Goal: Transaction & Acquisition: Purchase product/service

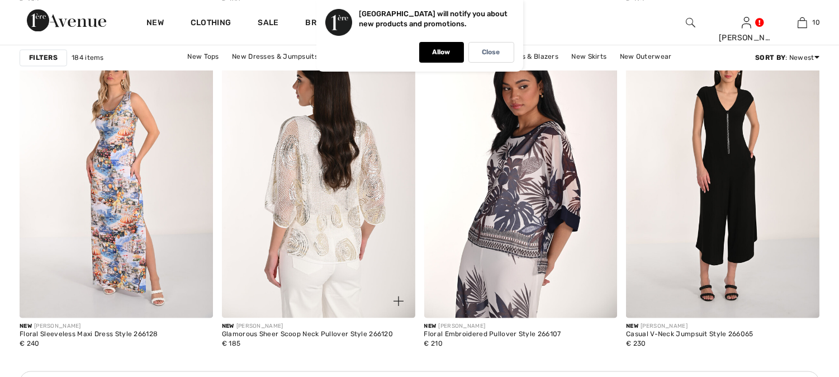
scroll to position [3892, 0]
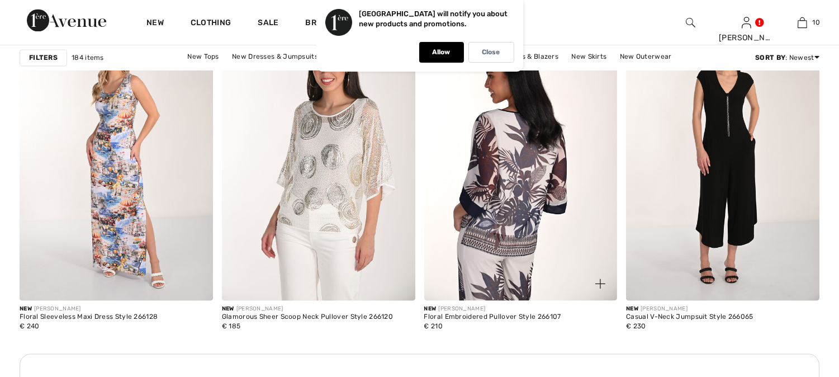
click at [496, 163] on img at bounding box center [520, 155] width 193 height 290
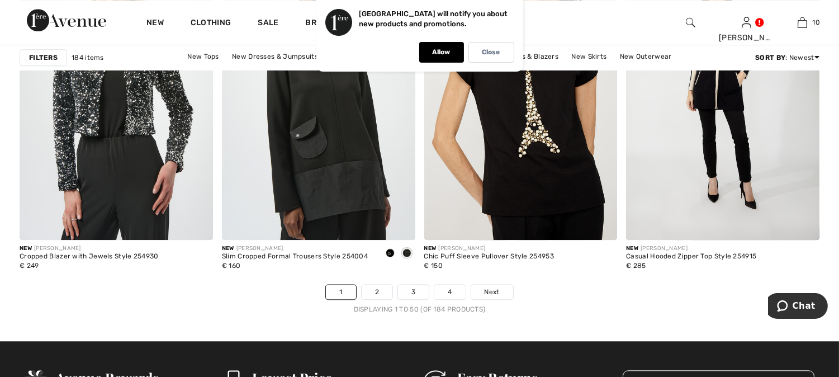
scroll to position [5133, 0]
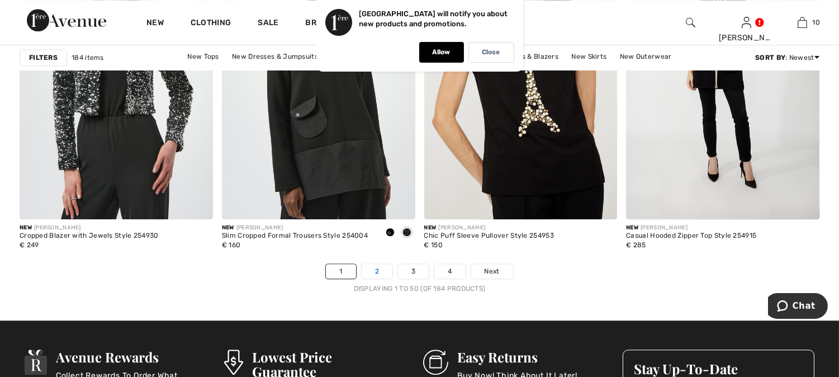
click at [375, 272] on link "2" at bounding box center [376, 271] width 31 height 15
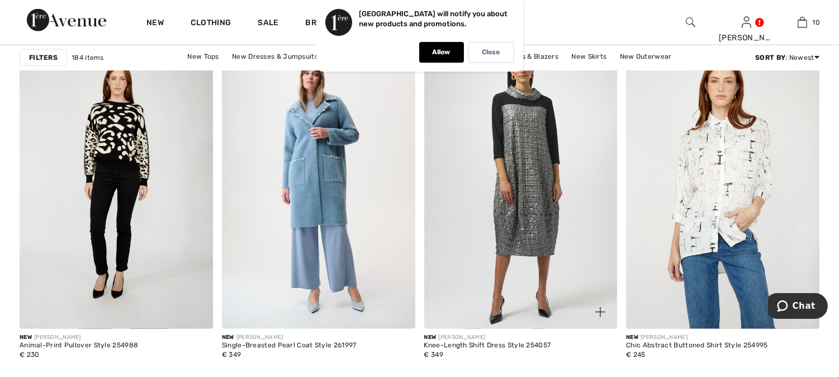
scroll to position [2359, 0]
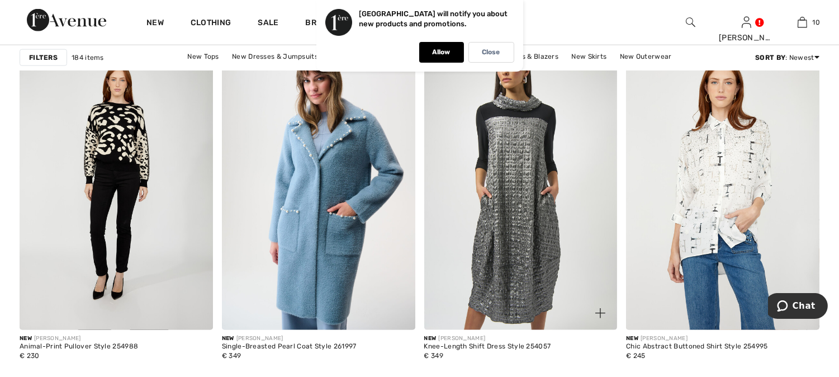
click at [521, 200] on img at bounding box center [520, 185] width 193 height 290
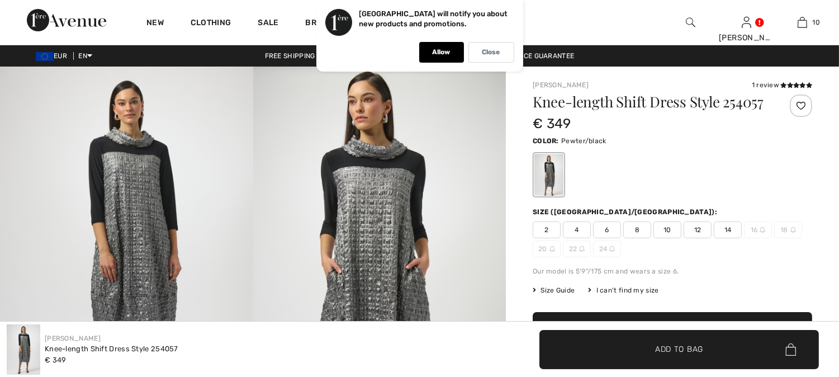
click at [577, 248] on span "22" at bounding box center [577, 248] width 28 height 17
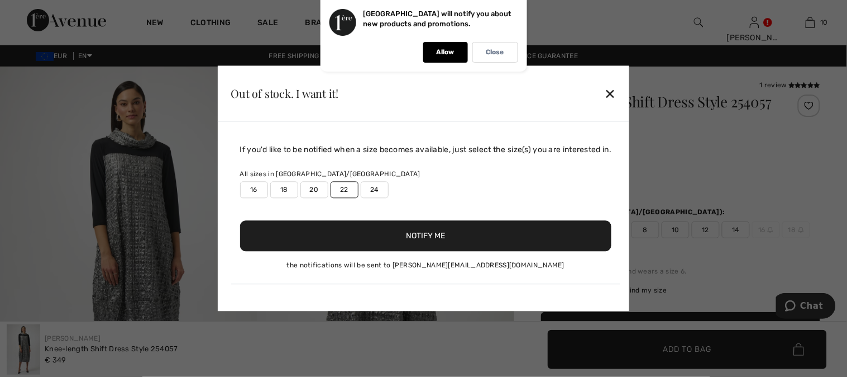
click at [437, 238] on button "Notify Me" at bounding box center [426, 236] width 372 height 31
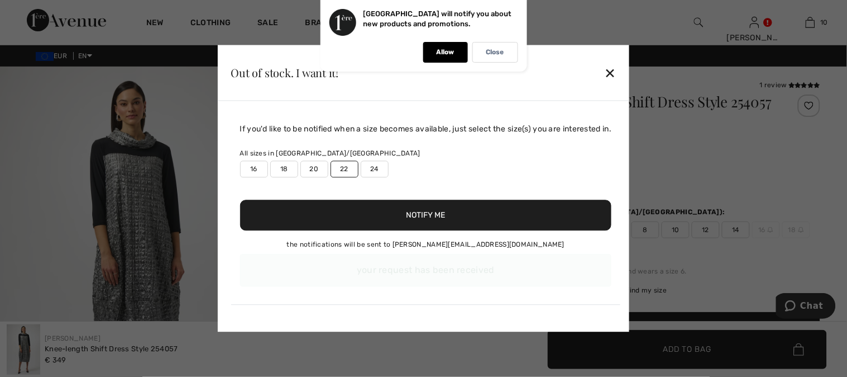
click at [613, 74] on div "✕" at bounding box center [610, 72] width 12 height 23
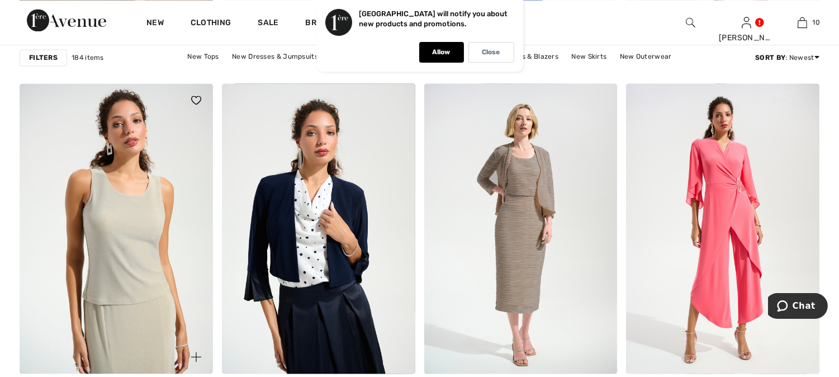
scroll to position [3880, 0]
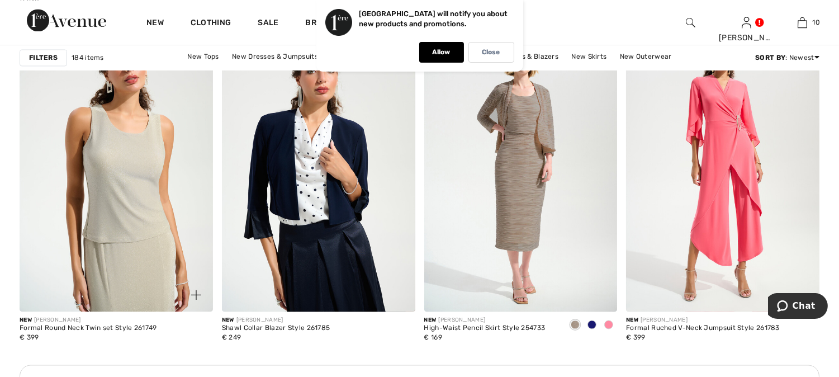
click at [111, 183] on img at bounding box center [116, 166] width 193 height 290
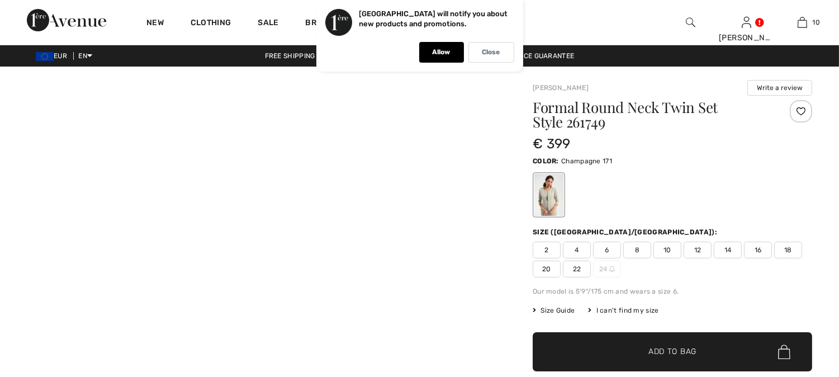
click at [493, 51] on p "Close" at bounding box center [491, 52] width 18 height 8
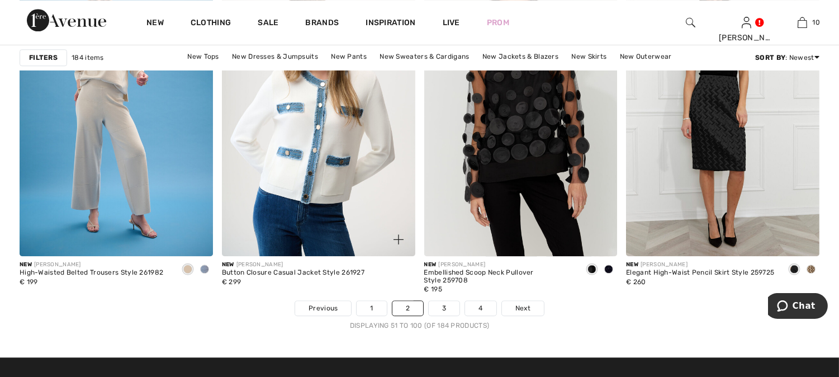
scroll to position [5184, 0]
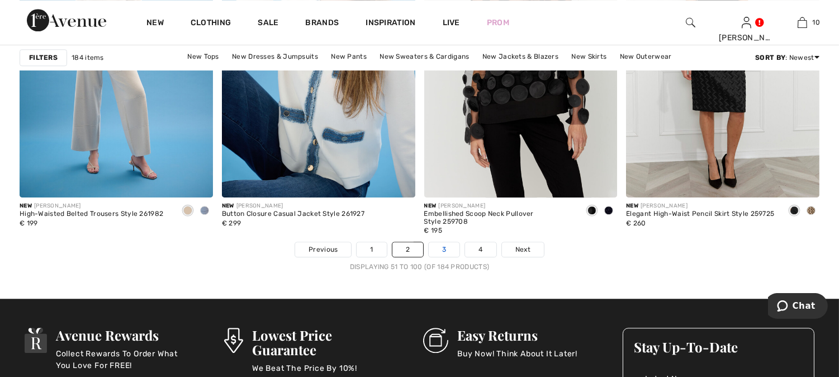
click at [442, 249] on link "3" at bounding box center [443, 249] width 31 height 15
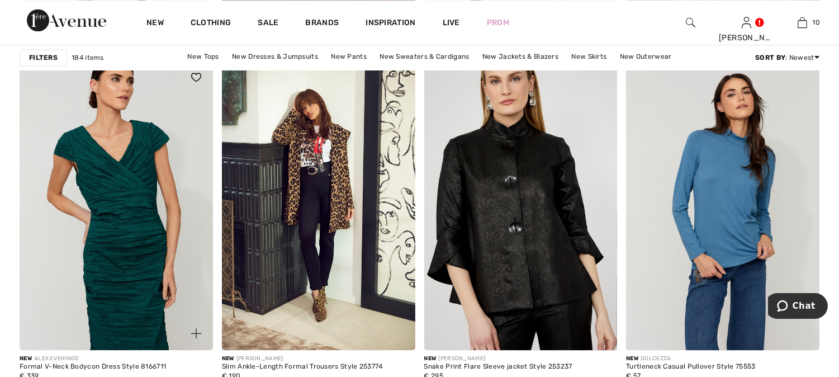
scroll to position [4717, 0]
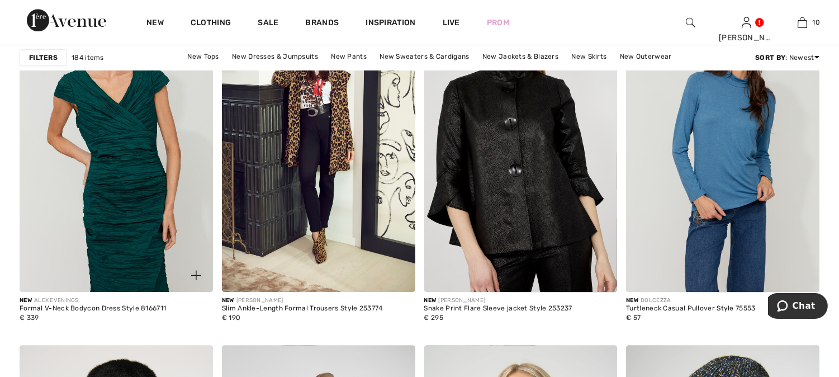
click at [115, 184] on img at bounding box center [116, 147] width 193 height 290
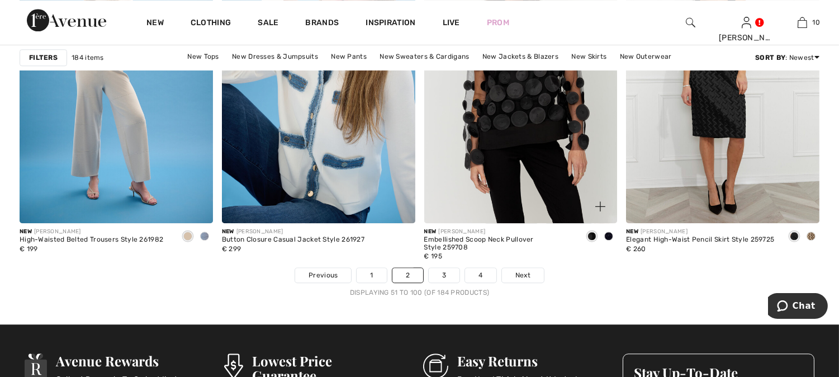
scroll to position [5092, 0]
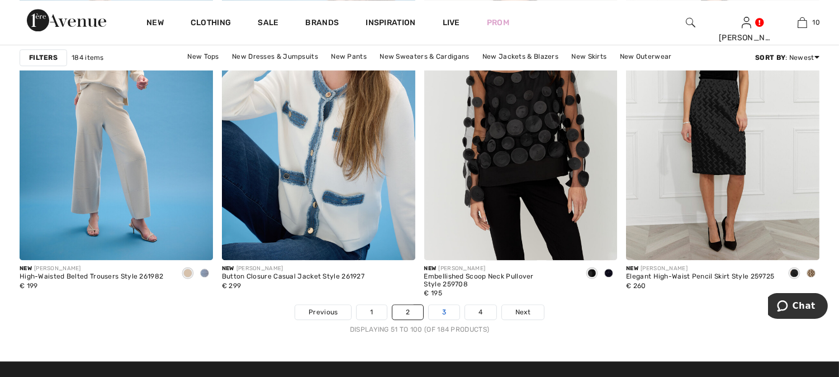
click at [442, 315] on link "3" at bounding box center [443, 311] width 31 height 15
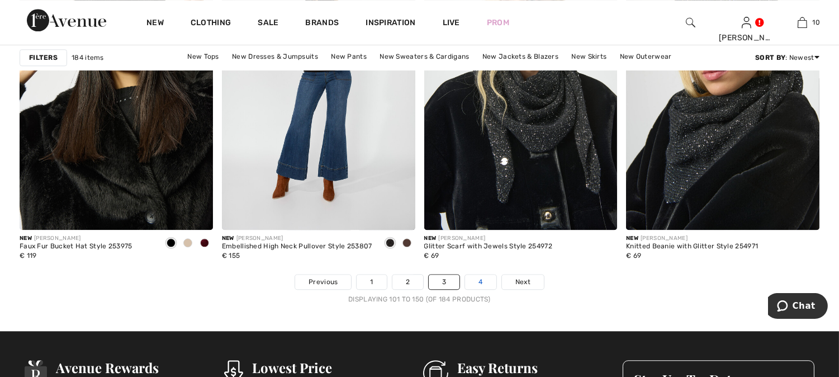
scroll to position [5090, 0]
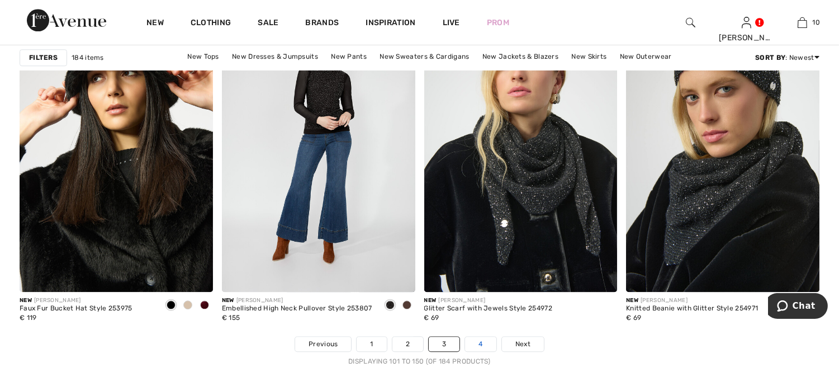
click at [481, 344] on link "4" at bounding box center [480, 343] width 31 height 15
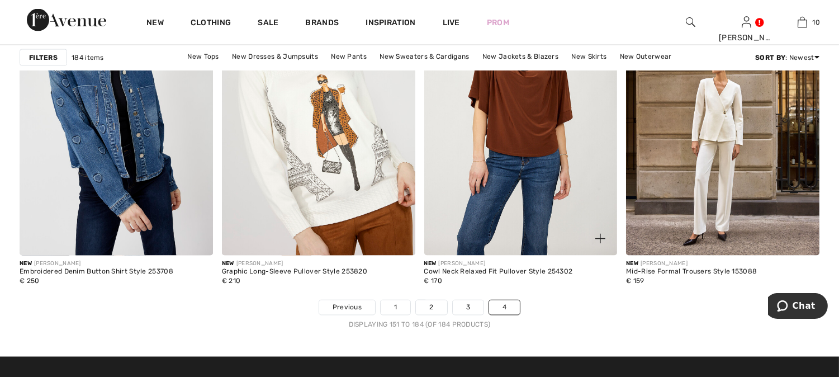
scroll to position [3655, 0]
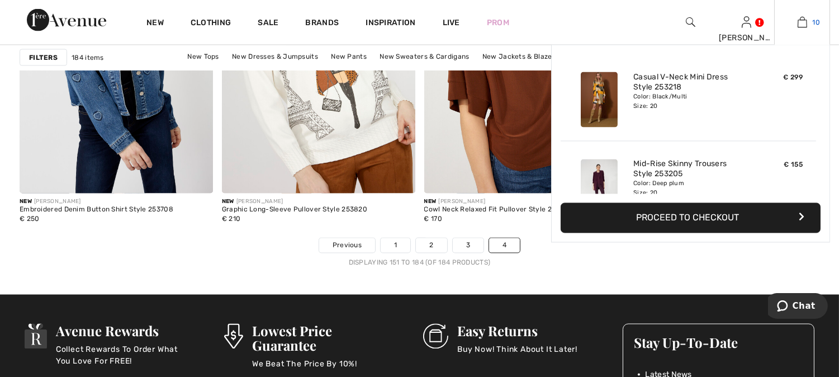
click at [806, 23] on img at bounding box center [801, 22] width 9 height 13
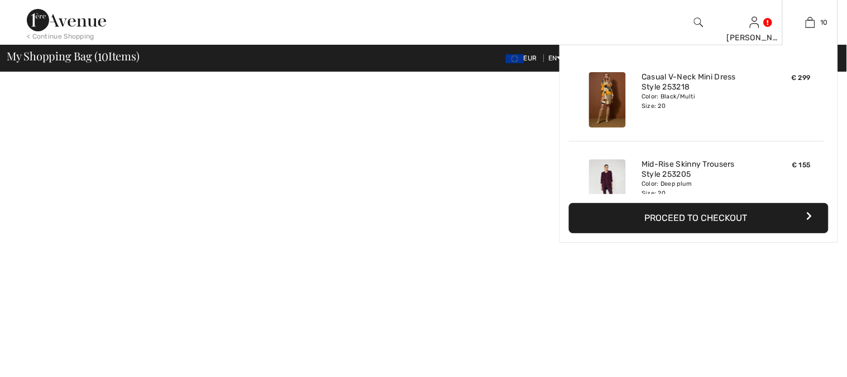
click at [693, 97] on div "Color: Black/Multi Size: 20" at bounding box center [697, 101] width 110 height 18
click at [811, 17] on img at bounding box center [810, 22] width 9 height 13
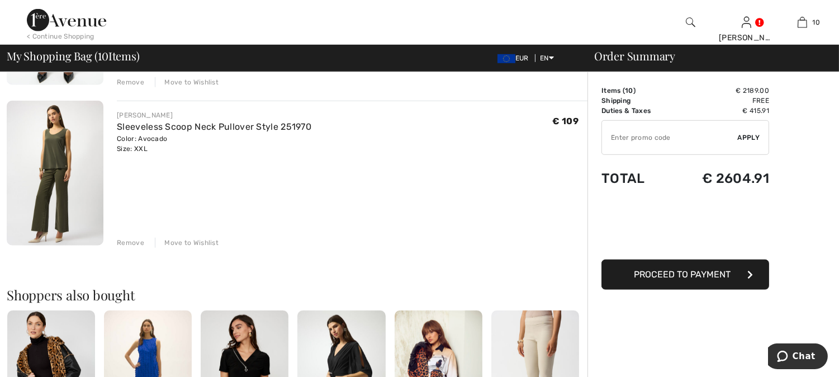
scroll to position [1547, 0]
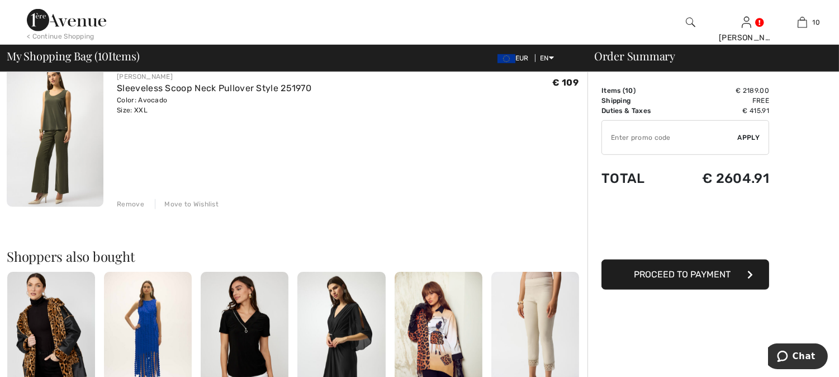
drag, startPoint x: 58, startPoint y: 110, endPoint x: 63, endPoint y: 115, distance: 7.2
click at [59, 111] on img at bounding box center [55, 134] width 97 height 145
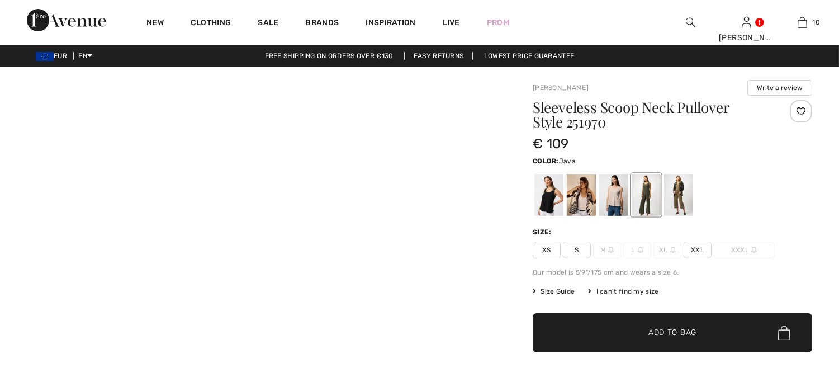
click at [685, 194] on div at bounding box center [678, 195] width 29 height 42
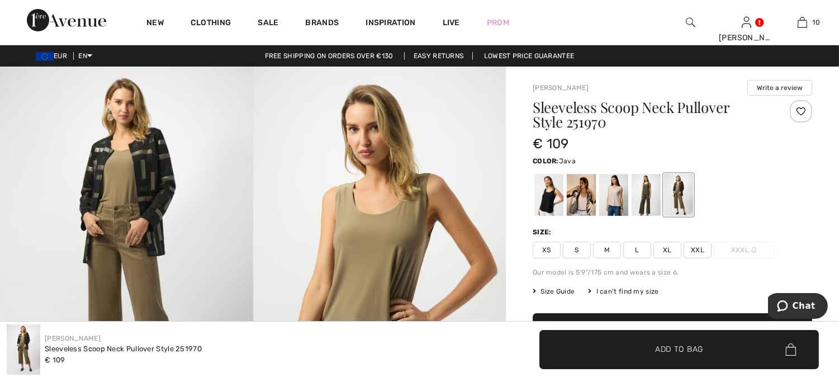
click at [148, 162] on img at bounding box center [126, 255] width 253 height 379
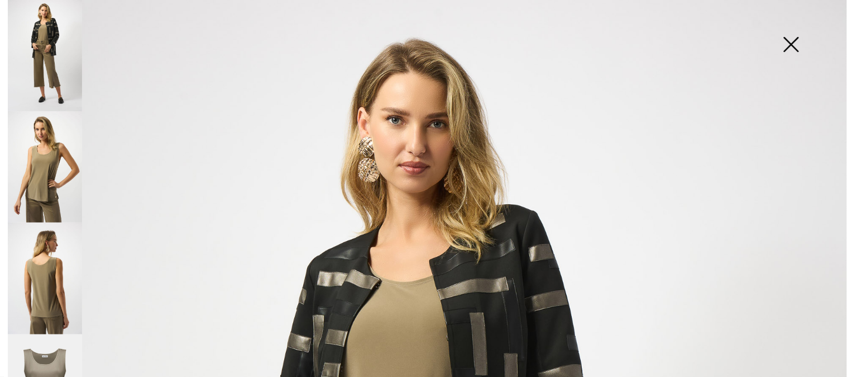
click at [794, 40] on img at bounding box center [792, 46] width 56 height 58
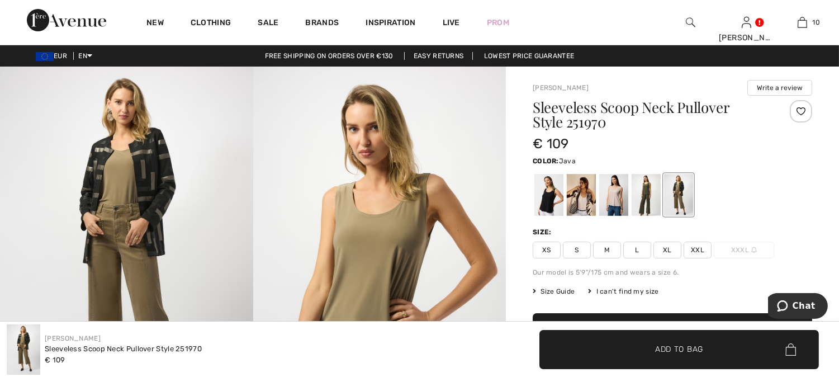
click at [692, 246] on span "XXL" at bounding box center [697, 249] width 28 height 17
drag, startPoint x: 656, startPoint y: 354, endPoint x: 629, endPoint y: 328, distance: 37.2
click at [658, 354] on span "Add to Bag" at bounding box center [679, 349] width 48 height 12
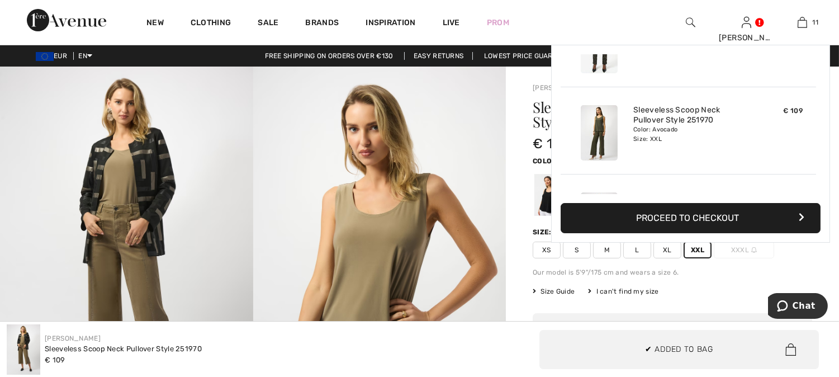
scroll to position [819, 0]
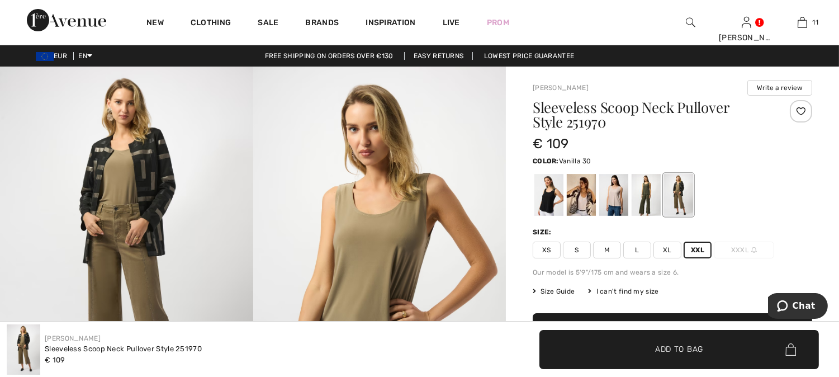
click at [582, 199] on div at bounding box center [580, 195] width 29 height 42
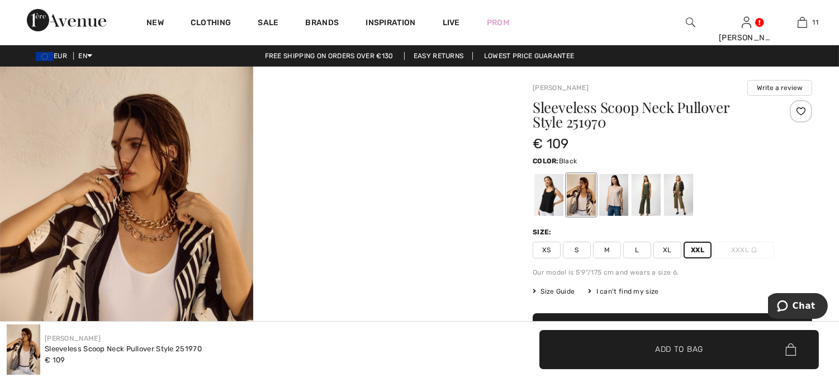
click at [542, 198] on div at bounding box center [548, 195] width 29 height 42
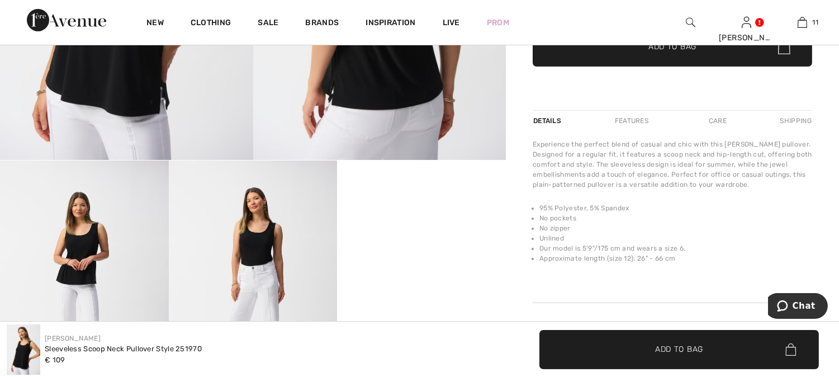
scroll to position [310, 0]
